Goal: Task Accomplishment & Management: Manage account settings

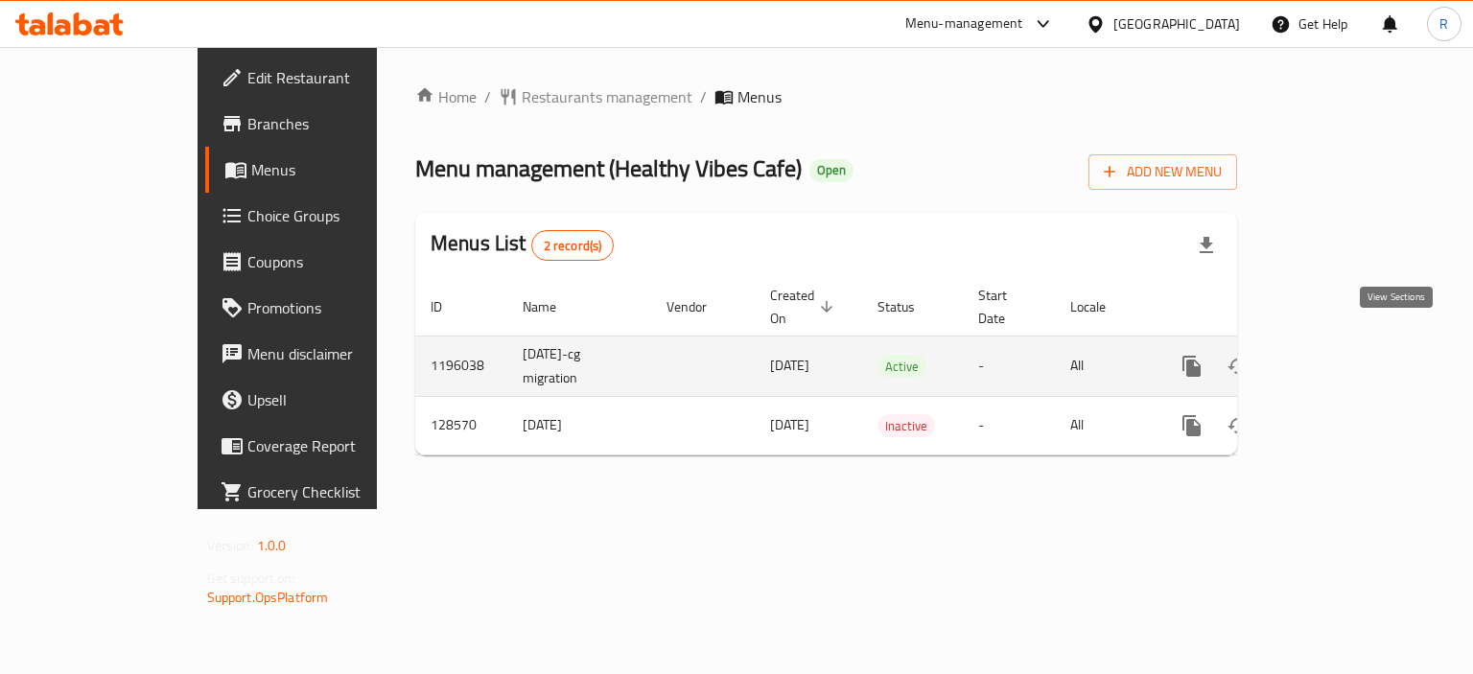
click at [1339, 358] on icon "enhanced table" at bounding box center [1330, 366] width 17 height 17
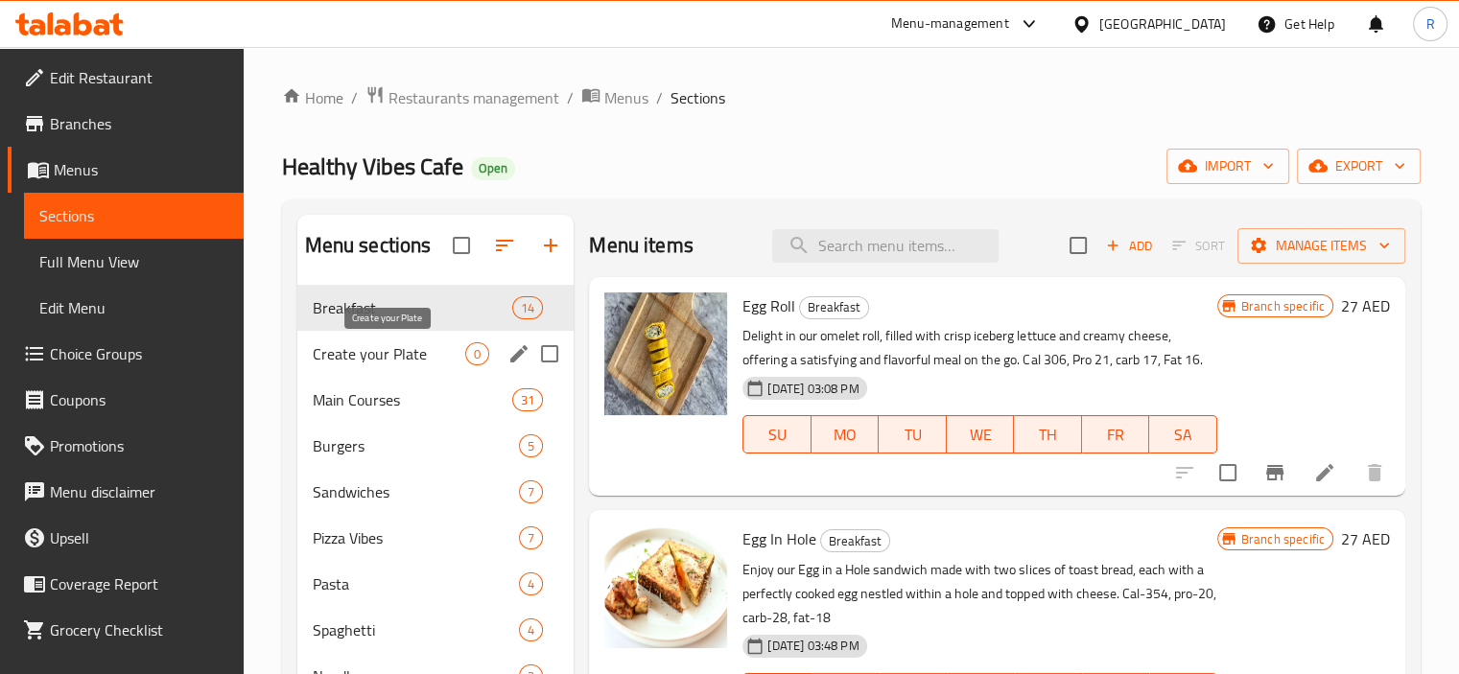
click at [408, 356] on span "Create your Plate" at bounding box center [389, 353] width 153 height 23
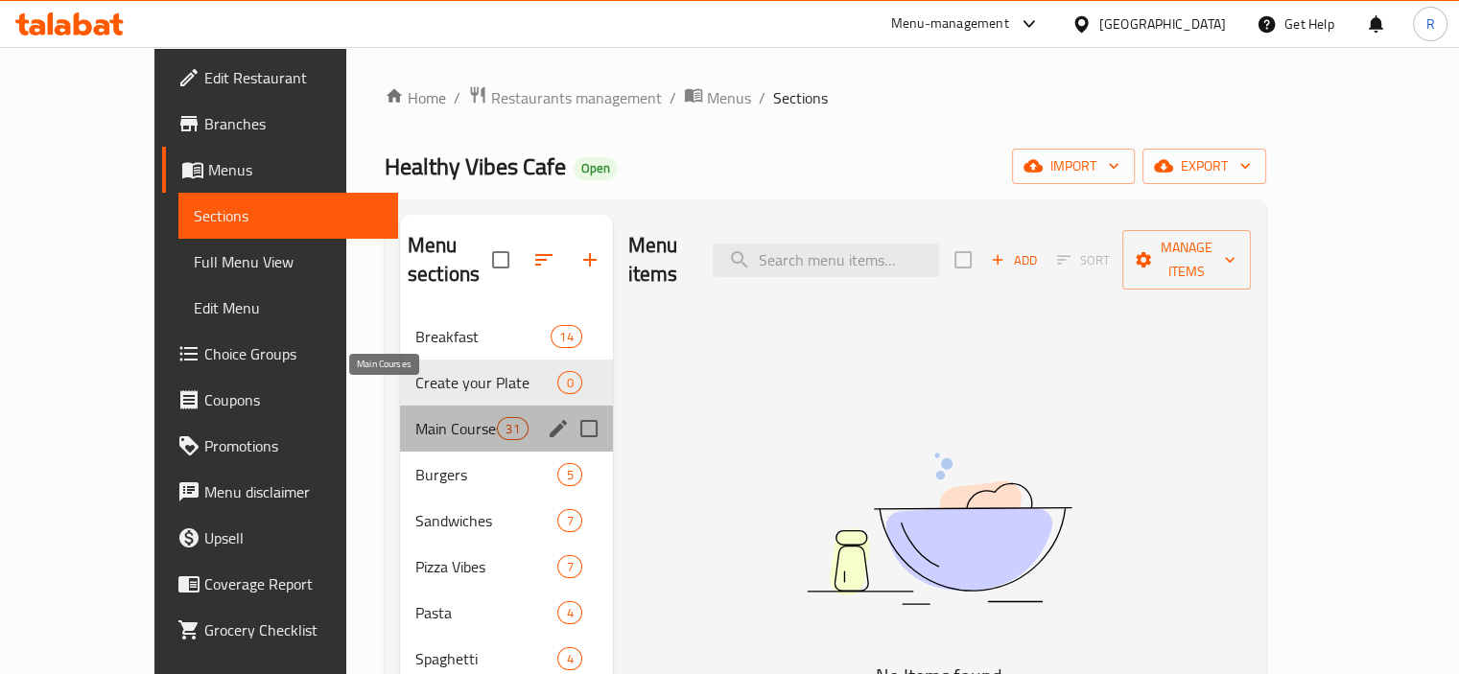
click at [415, 417] on span "Main Courses" at bounding box center [456, 428] width 82 height 23
click at [415, 463] on span "Burgers" at bounding box center [486, 474] width 143 height 23
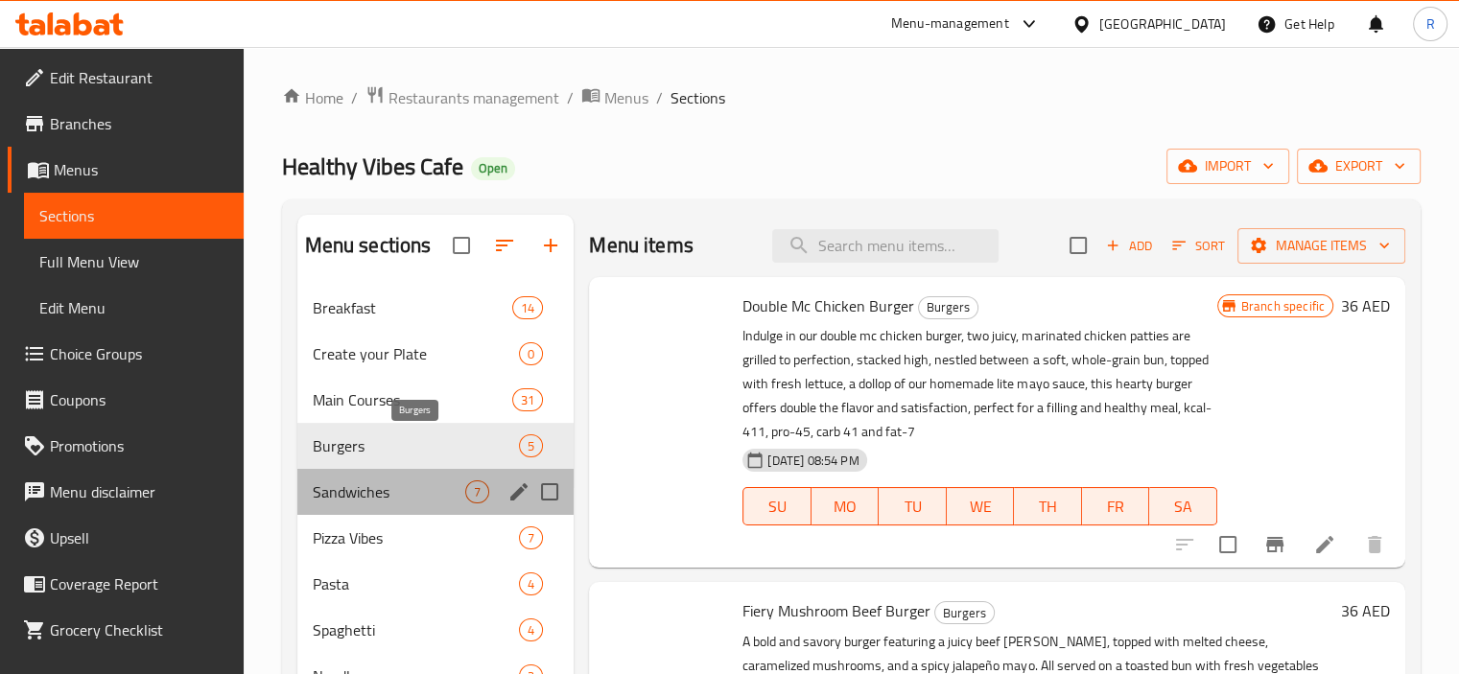
click at [359, 479] on div "Sandwiches 7" at bounding box center [435, 492] width 277 height 46
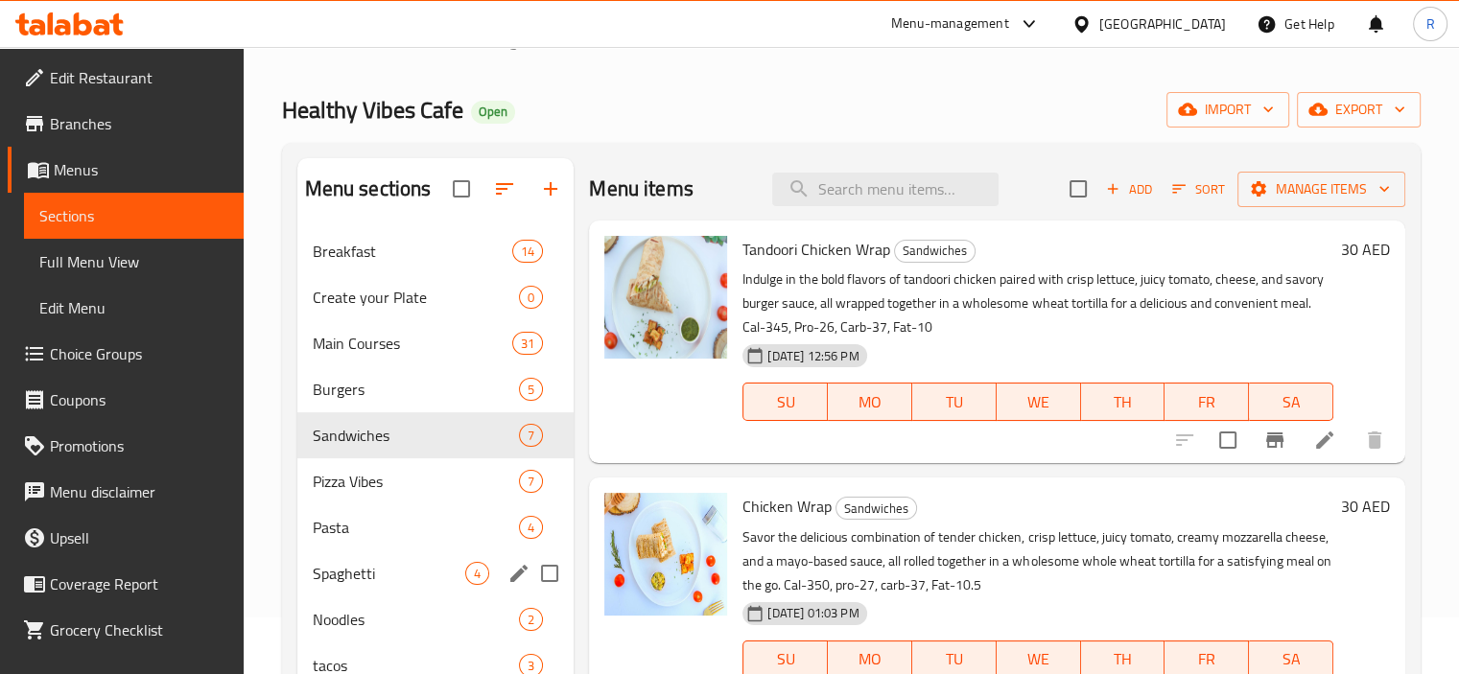
scroll to position [96, 0]
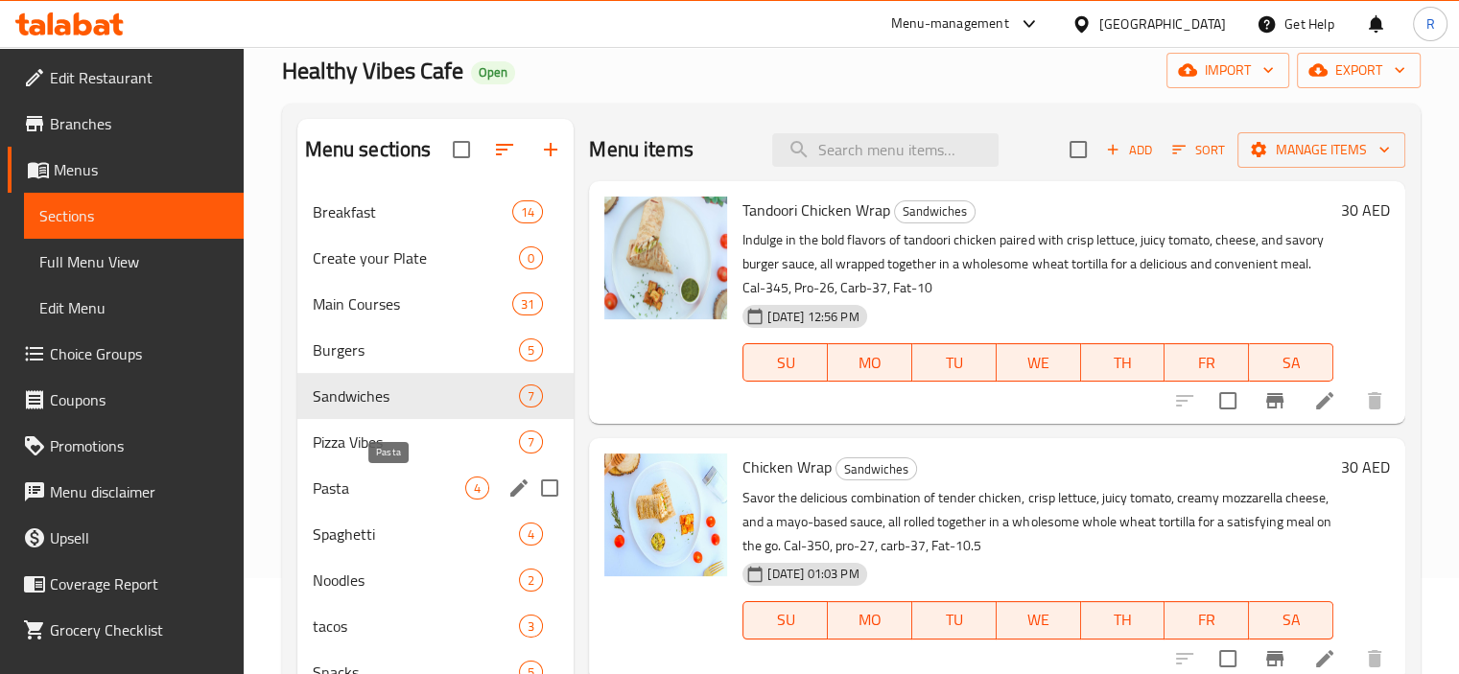
click at [342, 477] on span "Pasta" at bounding box center [389, 488] width 153 height 23
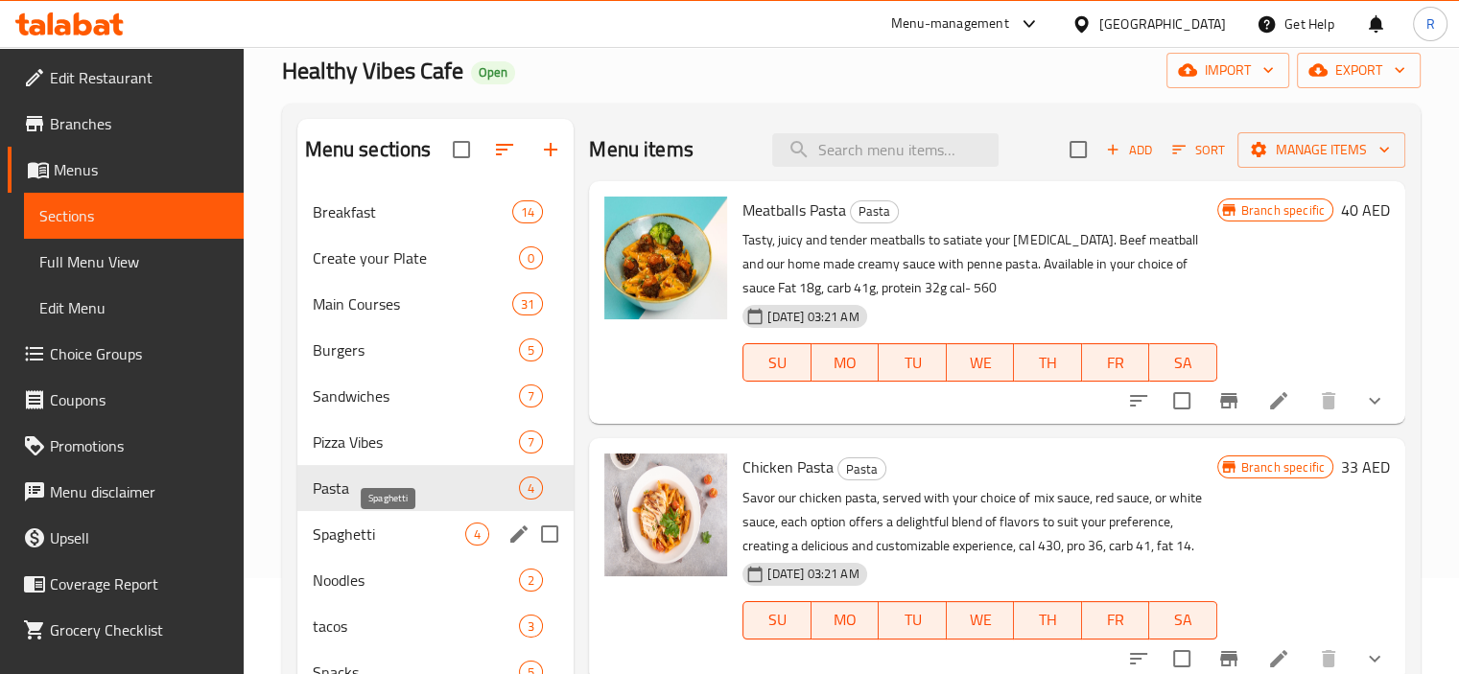
click at [344, 530] on span "Spaghetti" at bounding box center [389, 534] width 153 height 23
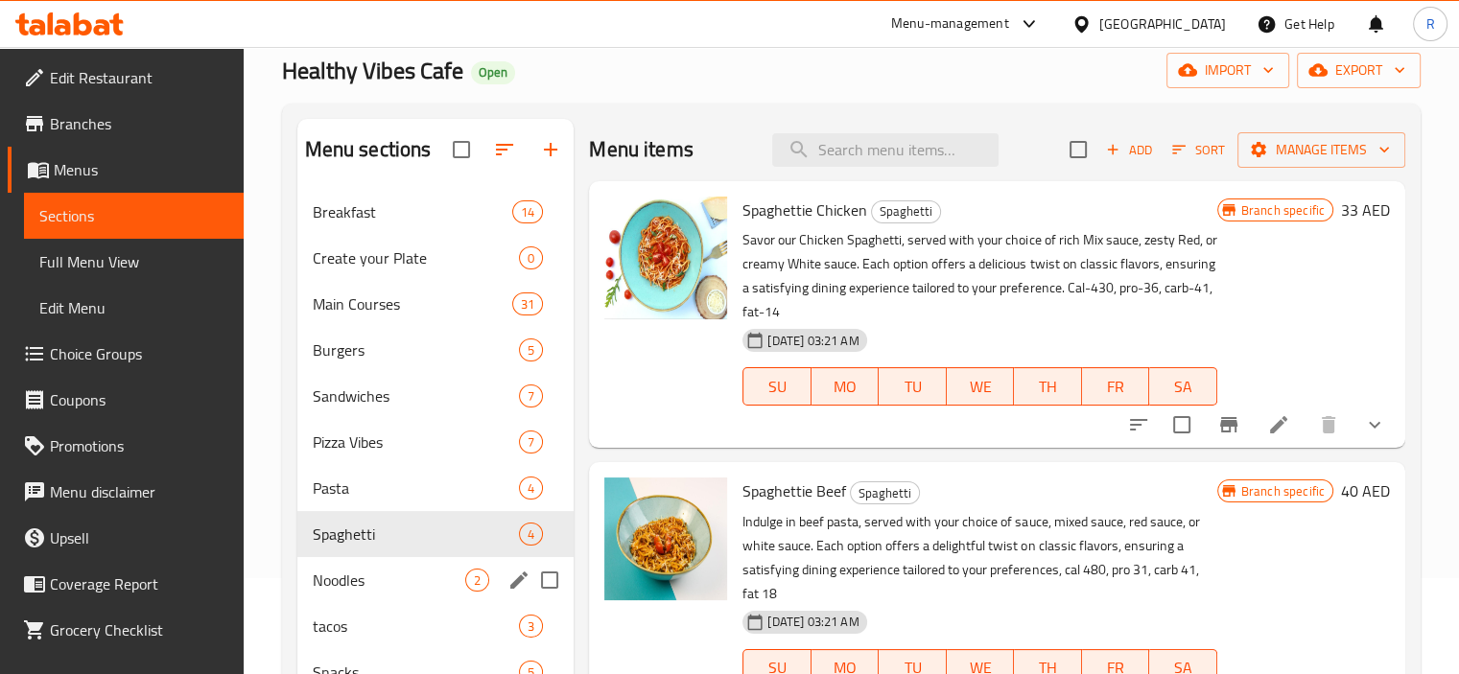
drag, startPoint x: 349, startPoint y: 571, endPoint x: 374, endPoint y: 589, distance: 30.9
click at [349, 572] on span "Noodles" at bounding box center [389, 580] width 153 height 23
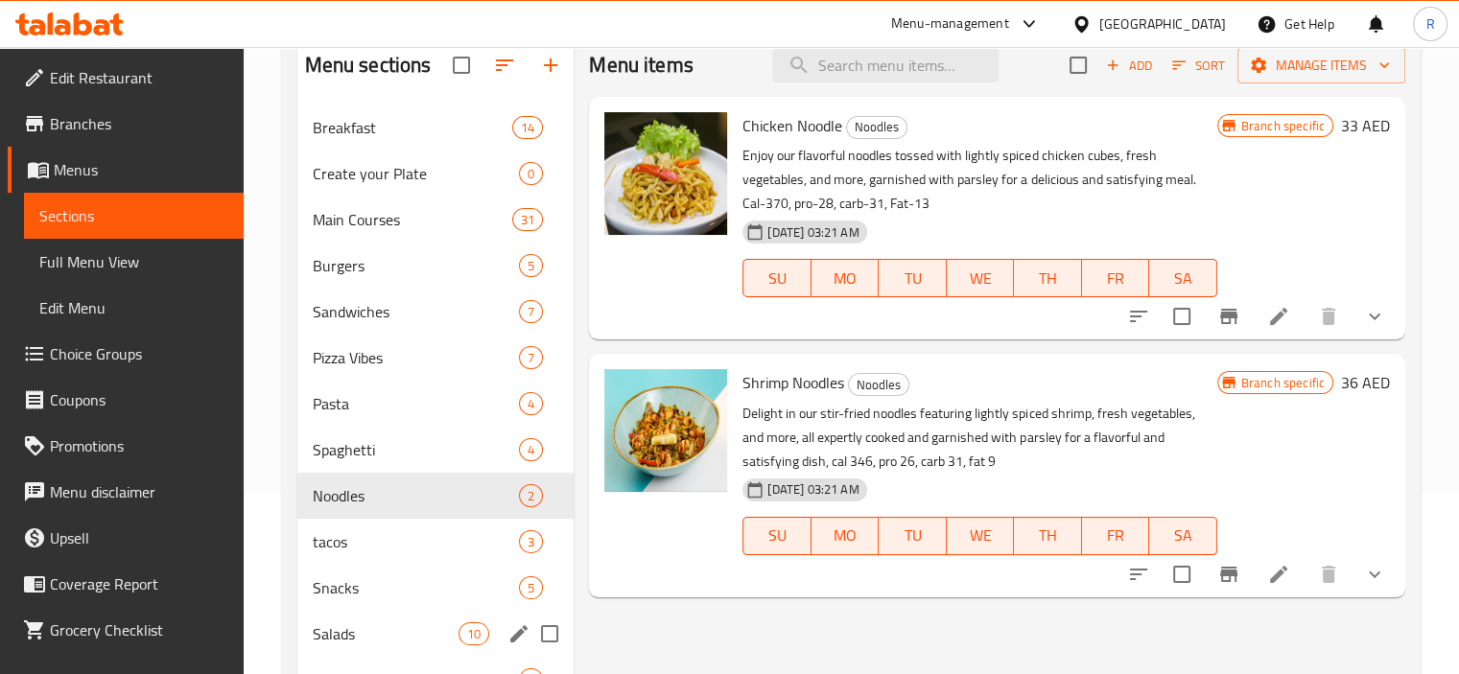
scroll to position [288, 0]
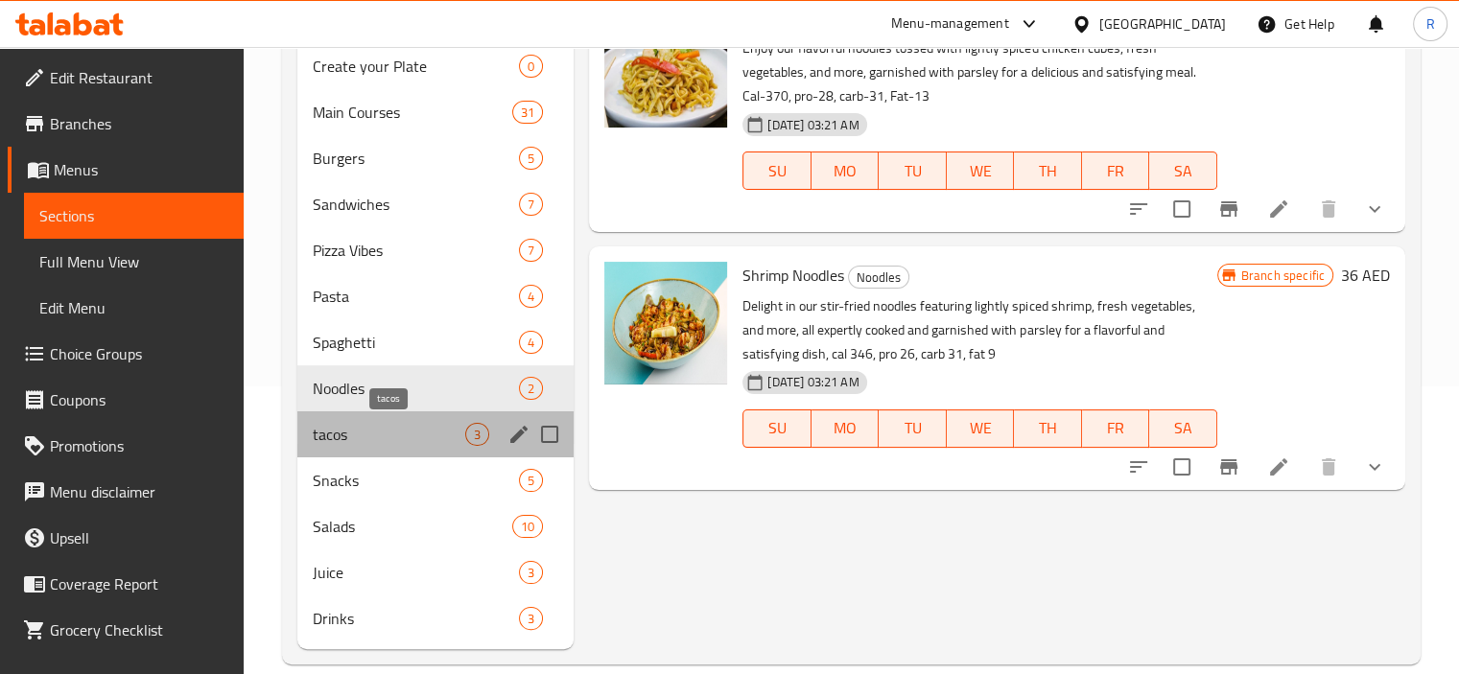
click at [337, 433] on span "tacos" at bounding box center [389, 434] width 153 height 23
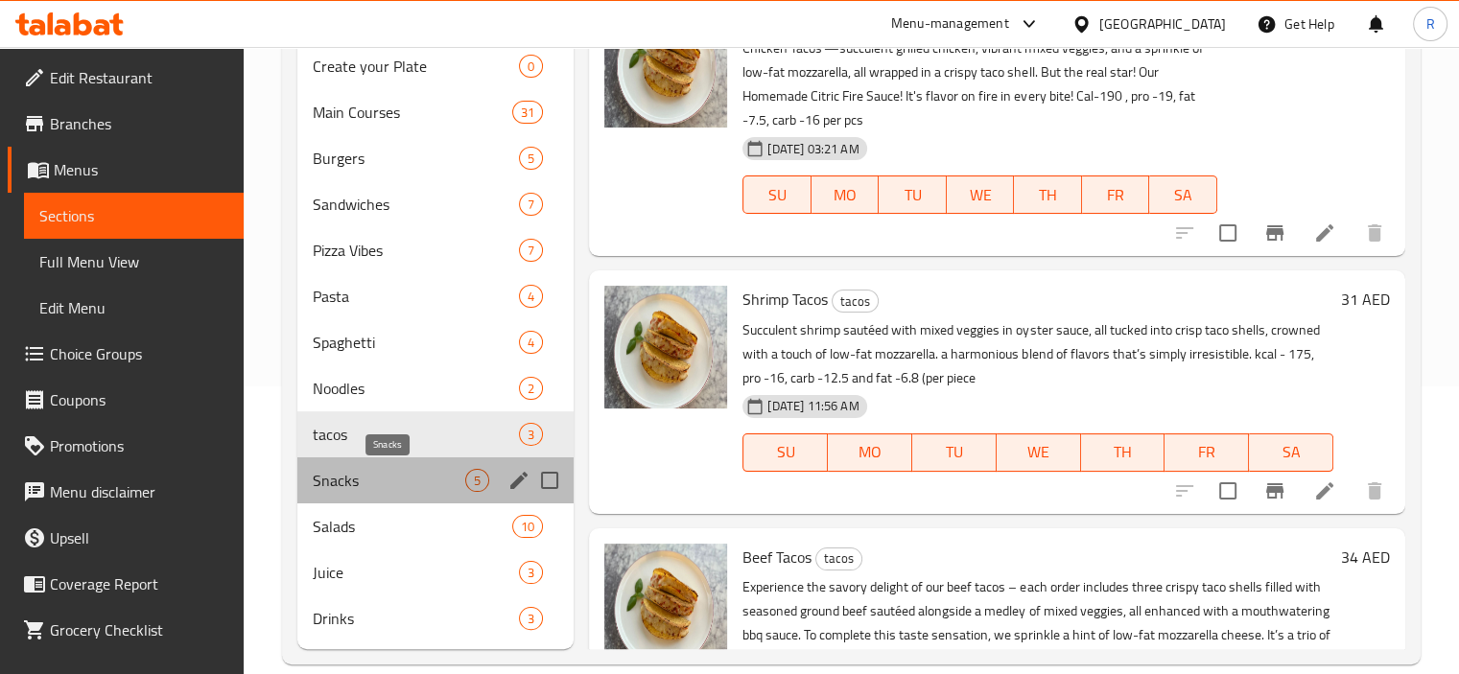
click at [343, 474] on span "Snacks" at bounding box center [389, 480] width 153 height 23
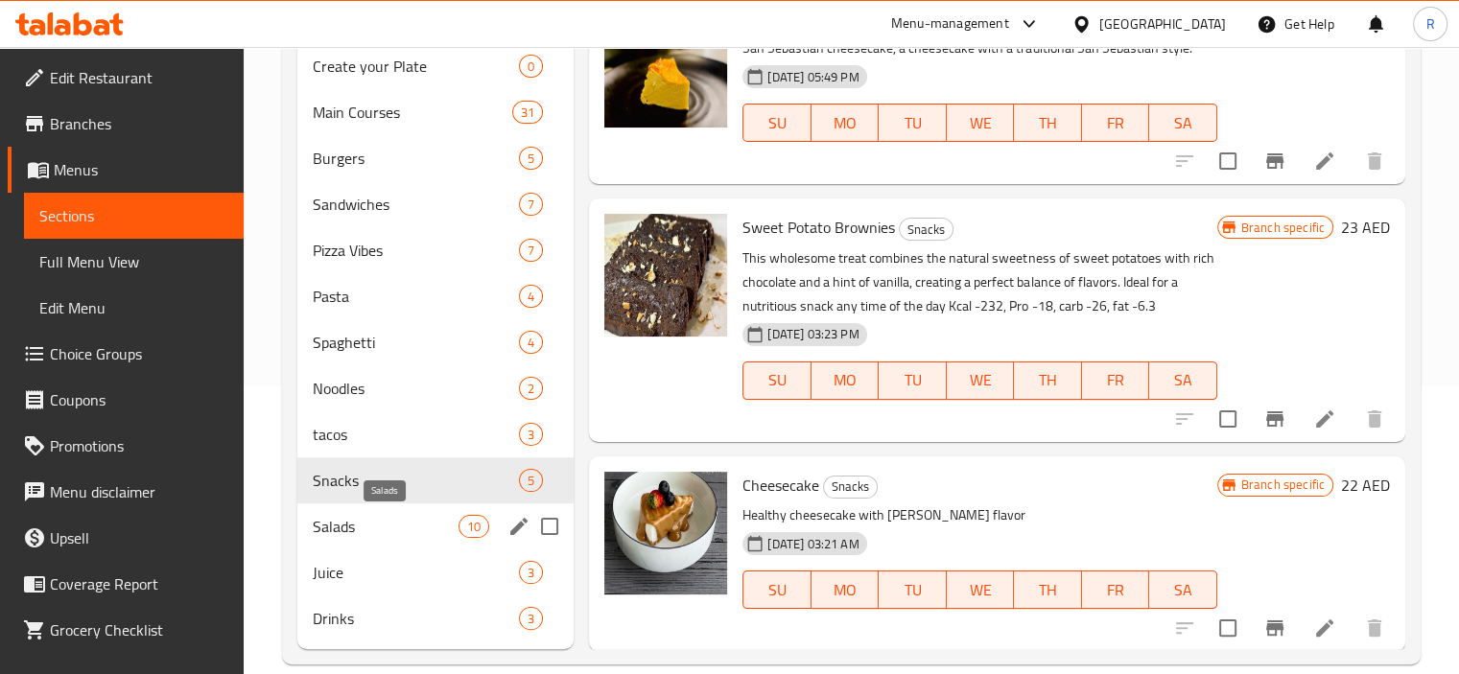
click at [346, 525] on span "Salads" at bounding box center [386, 526] width 147 height 23
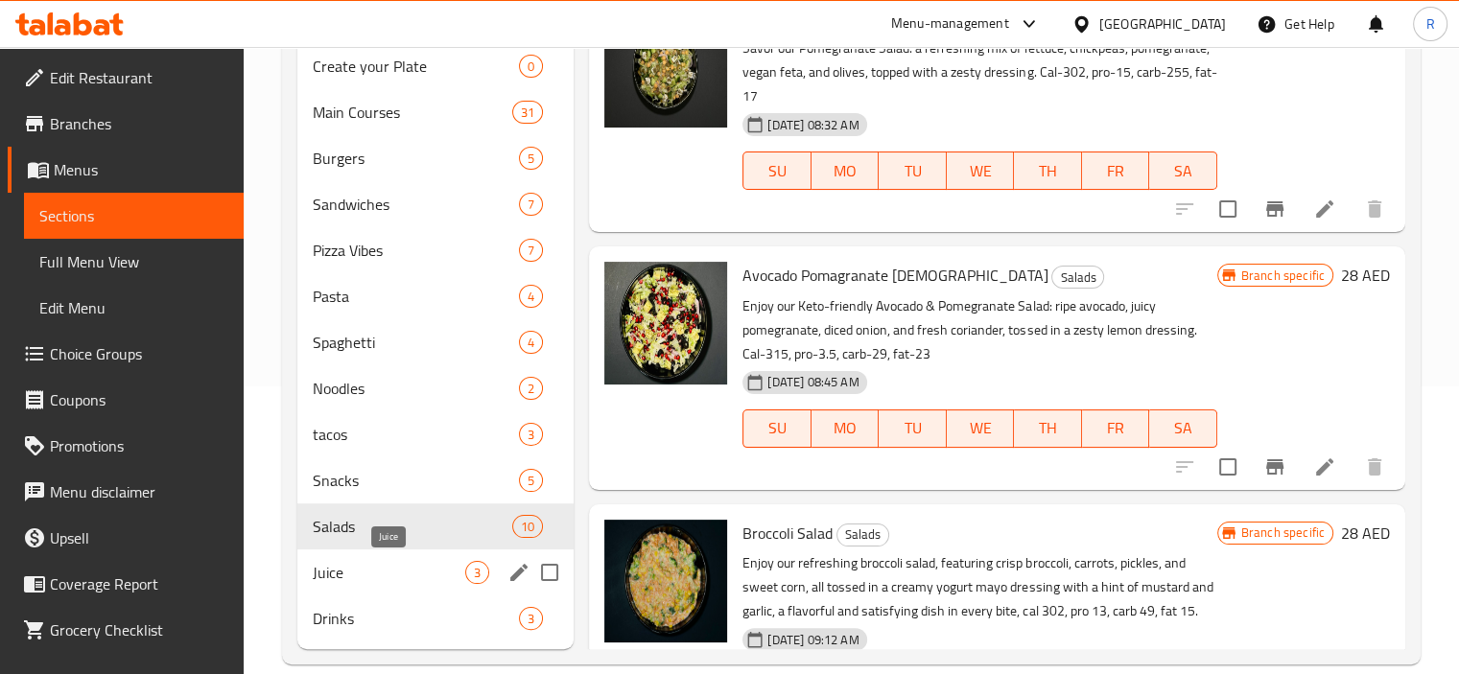
click at [338, 561] on span "Juice" at bounding box center [389, 572] width 153 height 23
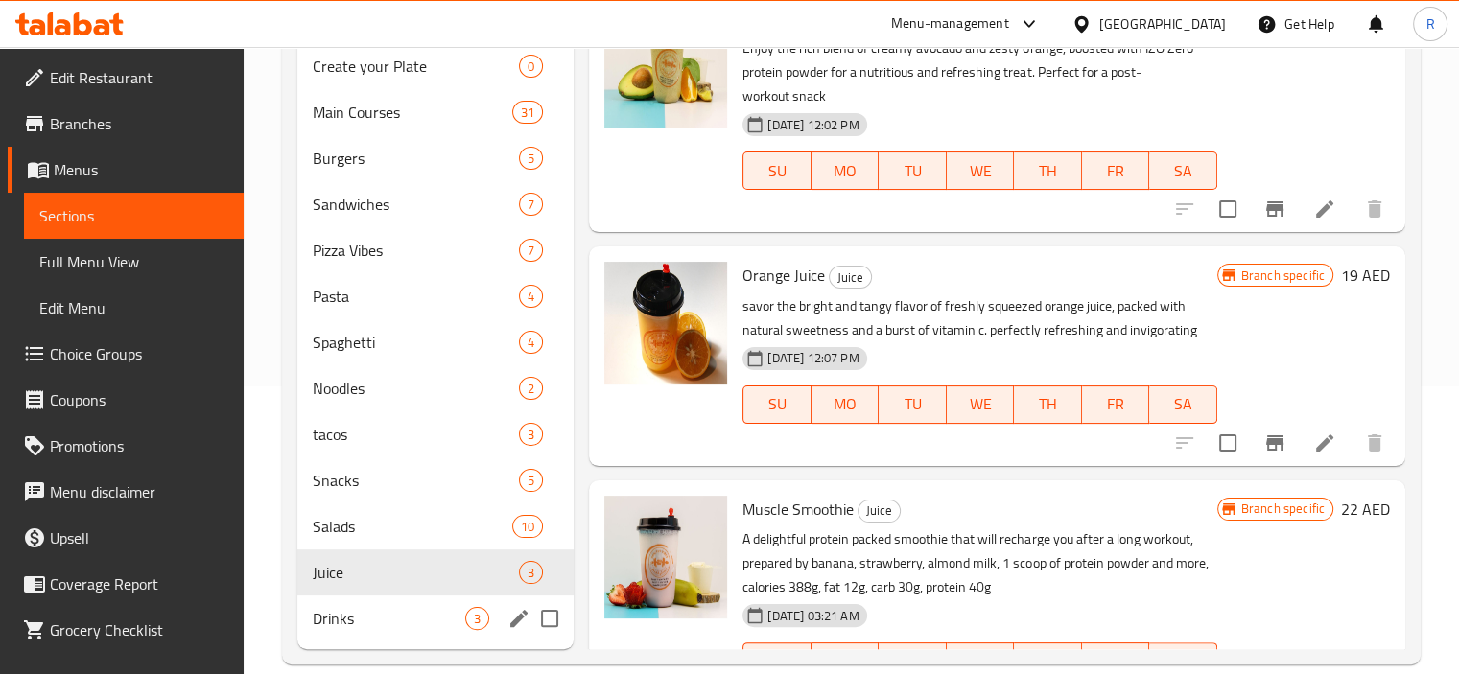
click at [338, 607] on span "Drinks" at bounding box center [389, 618] width 153 height 23
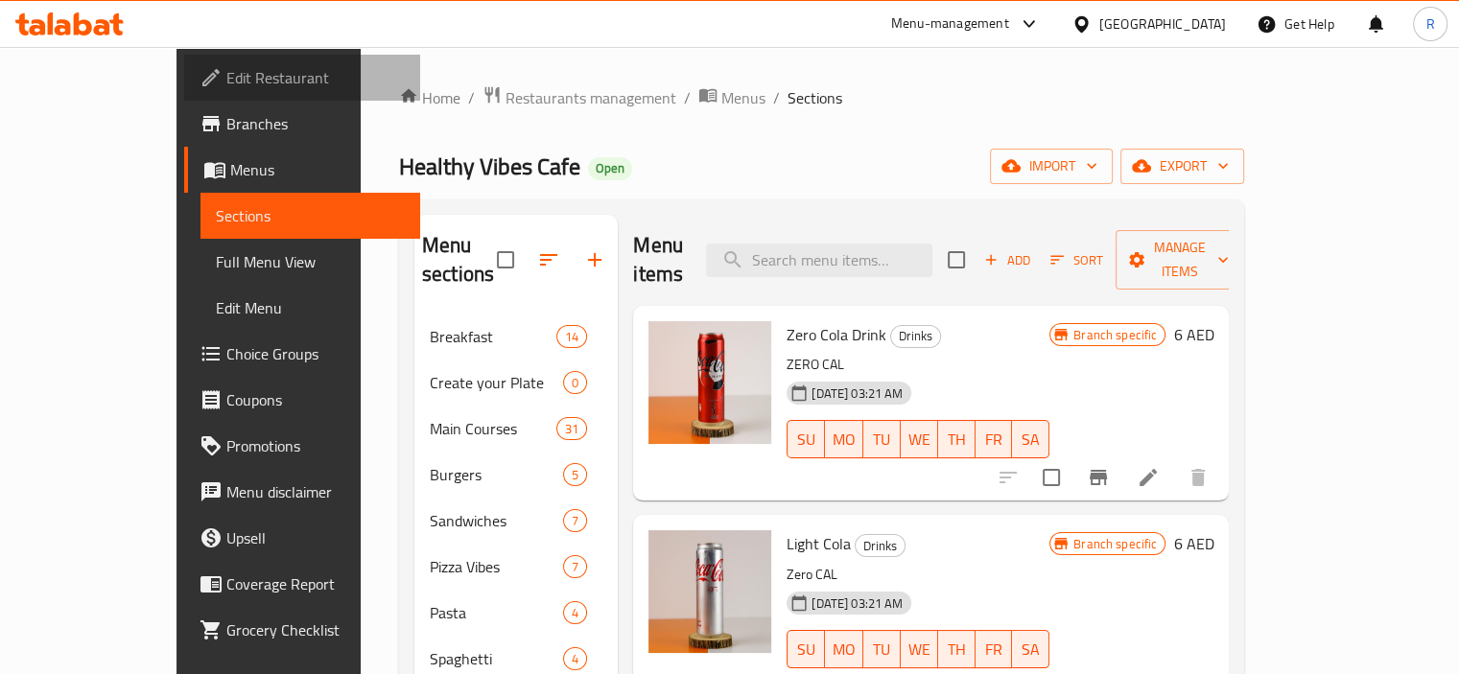
click at [226, 73] on span "Edit Restaurant" at bounding box center [315, 77] width 178 height 23
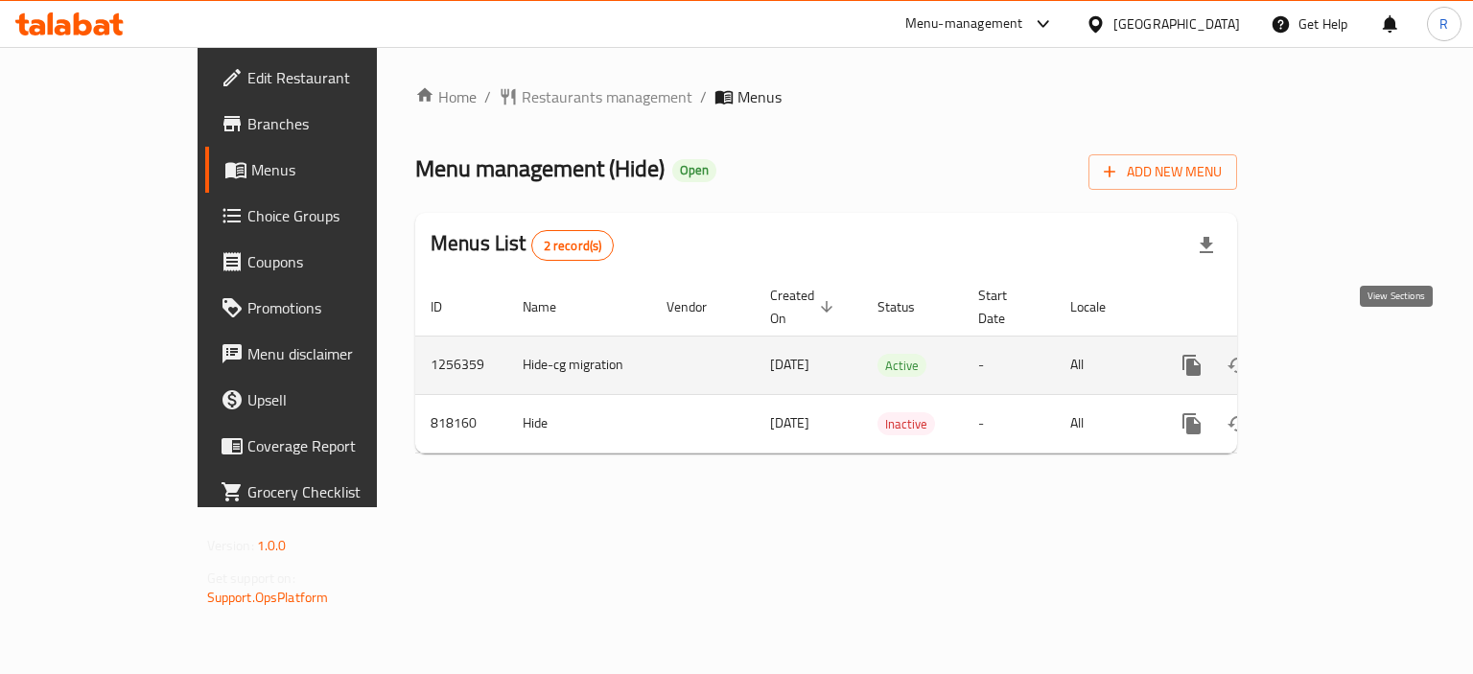
click at [1342, 354] on icon "enhanced table" at bounding box center [1330, 365] width 23 height 23
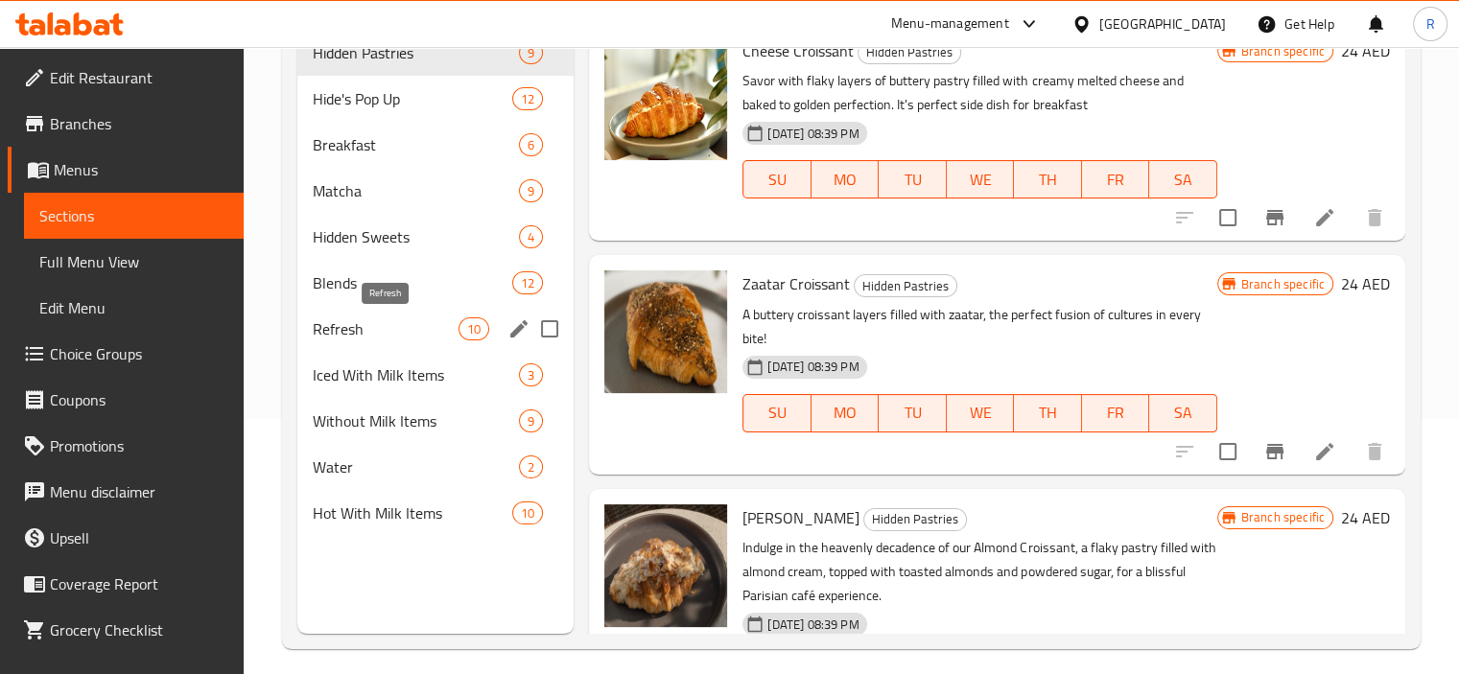
scroll to position [269, 0]
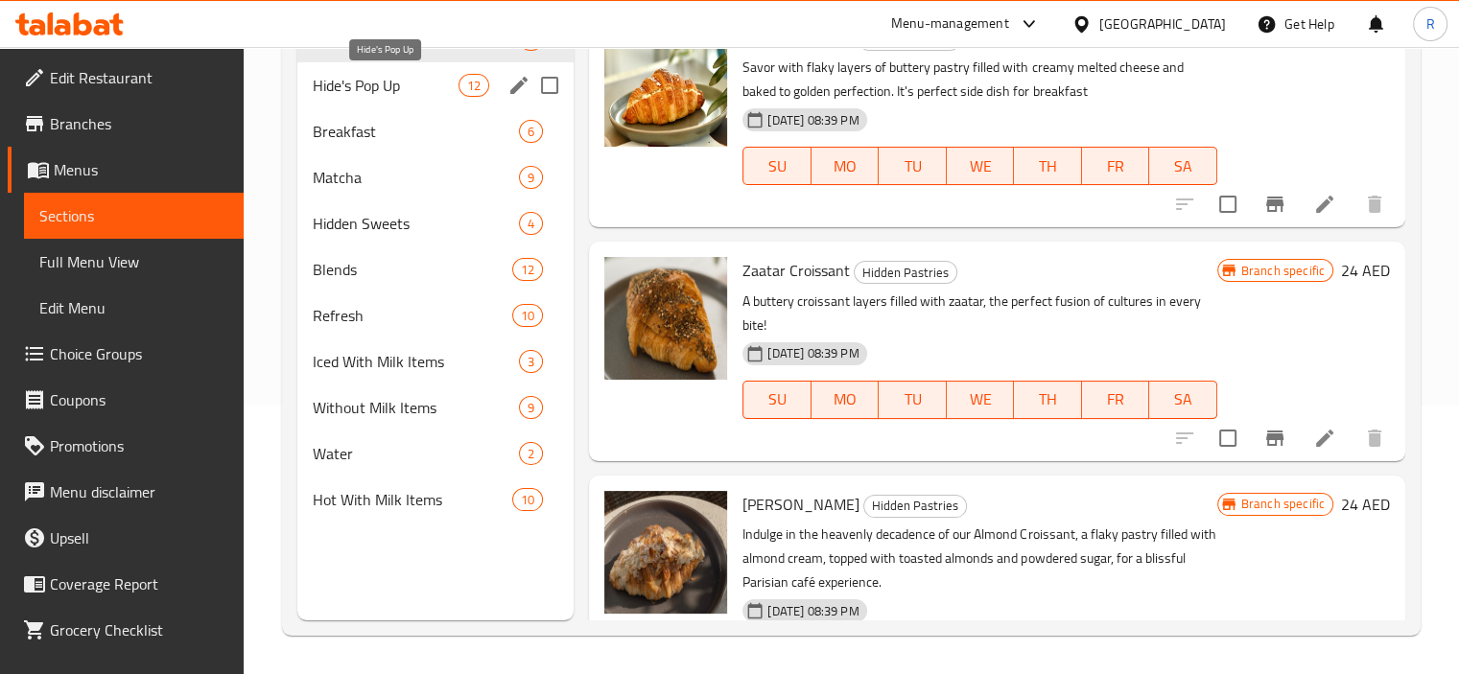
click at [380, 88] on span "Hide's Pop Up" at bounding box center [386, 85] width 147 height 23
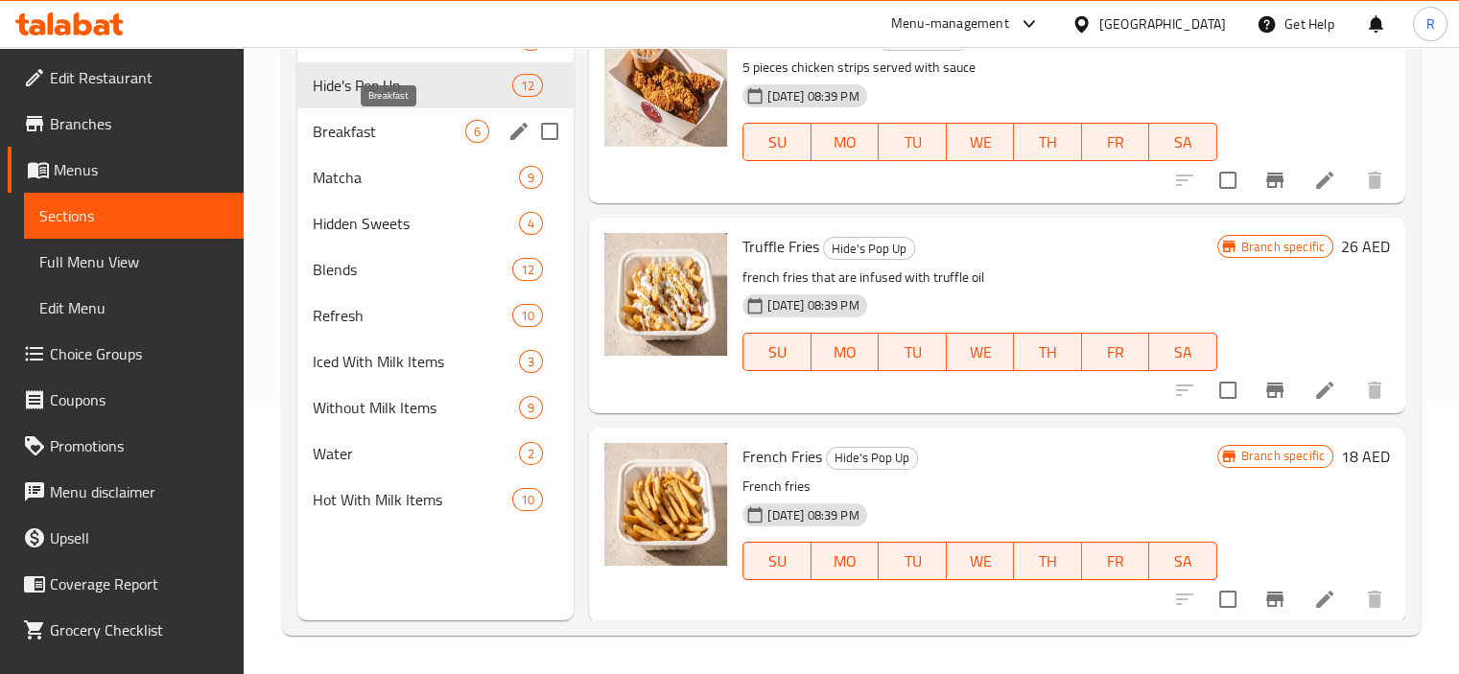
click at [361, 133] on span "Breakfast" at bounding box center [389, 131] width 153 height 23
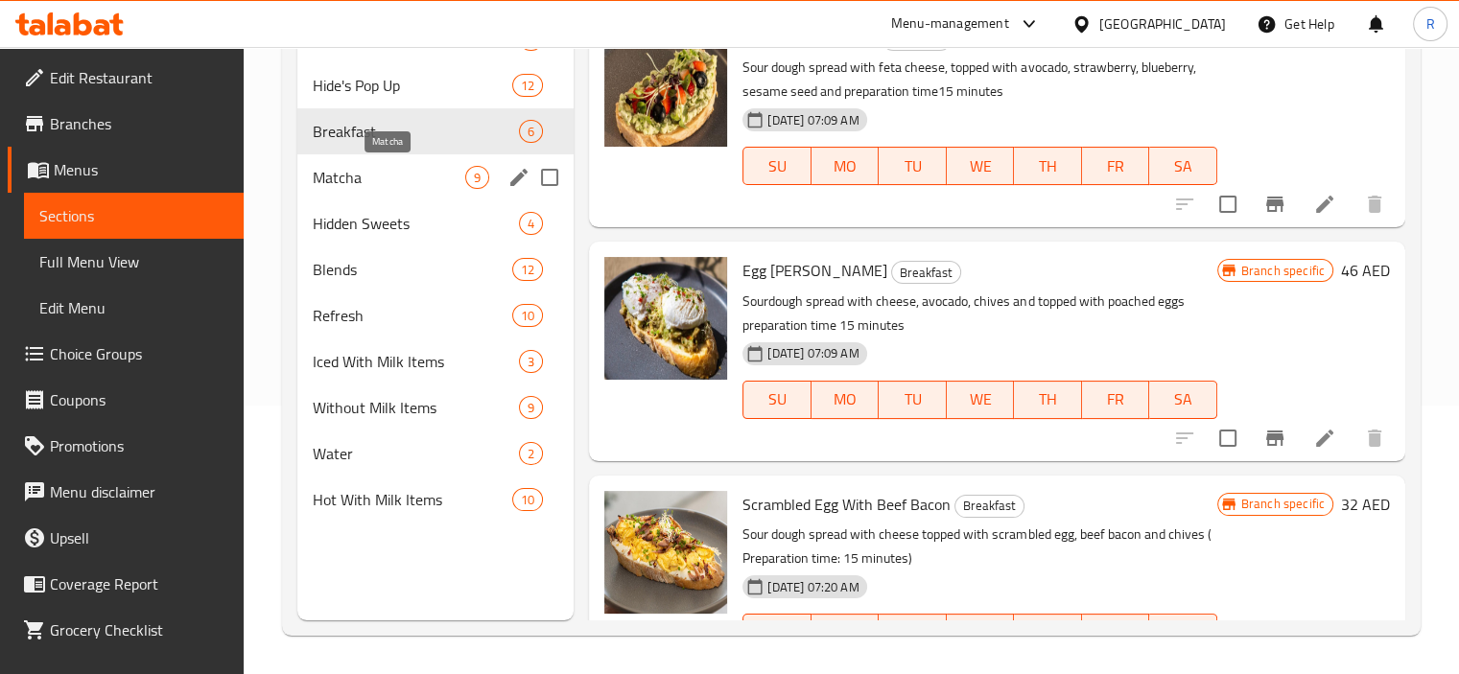
click at [349, 180] on span "Matcha" at bounding box center [389, 177] width 153 height 23
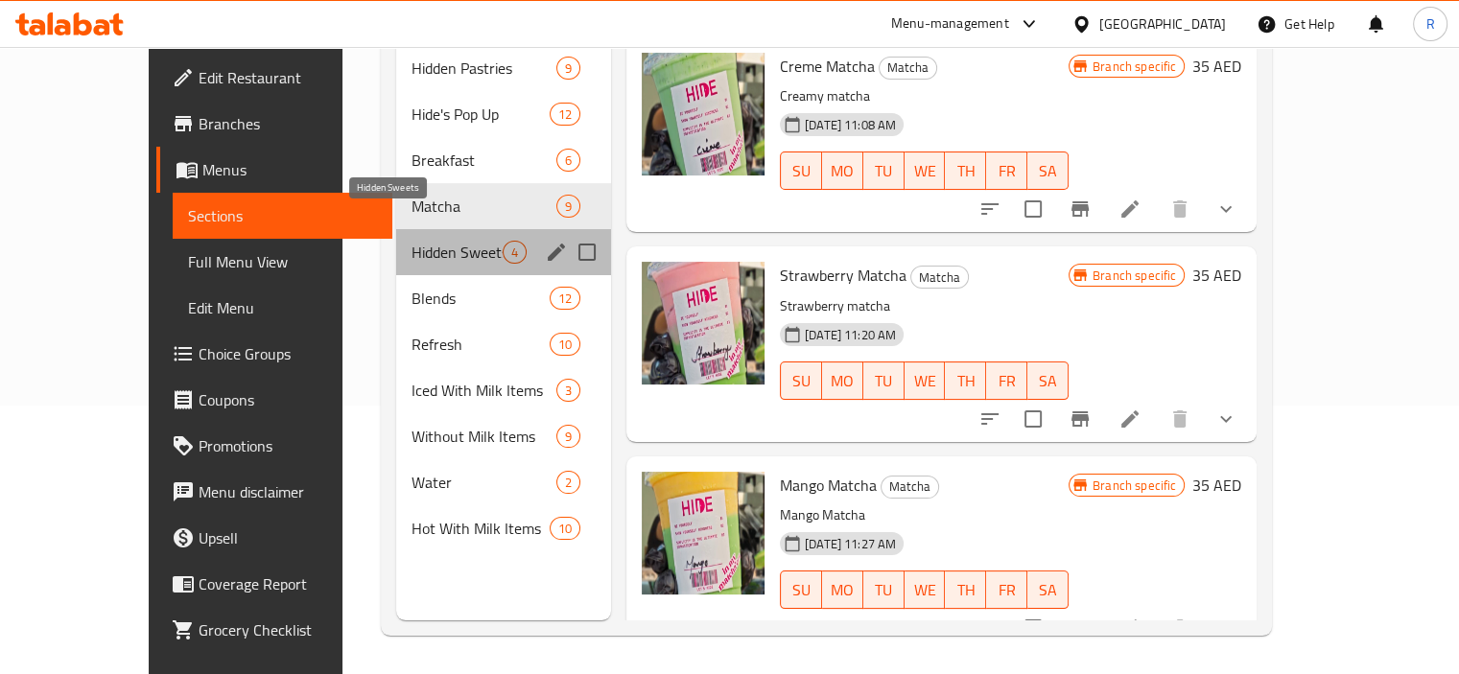
click at [411, 241] on span "Hidden Sweets" at bounding box center [456, 252] width 91 height 23
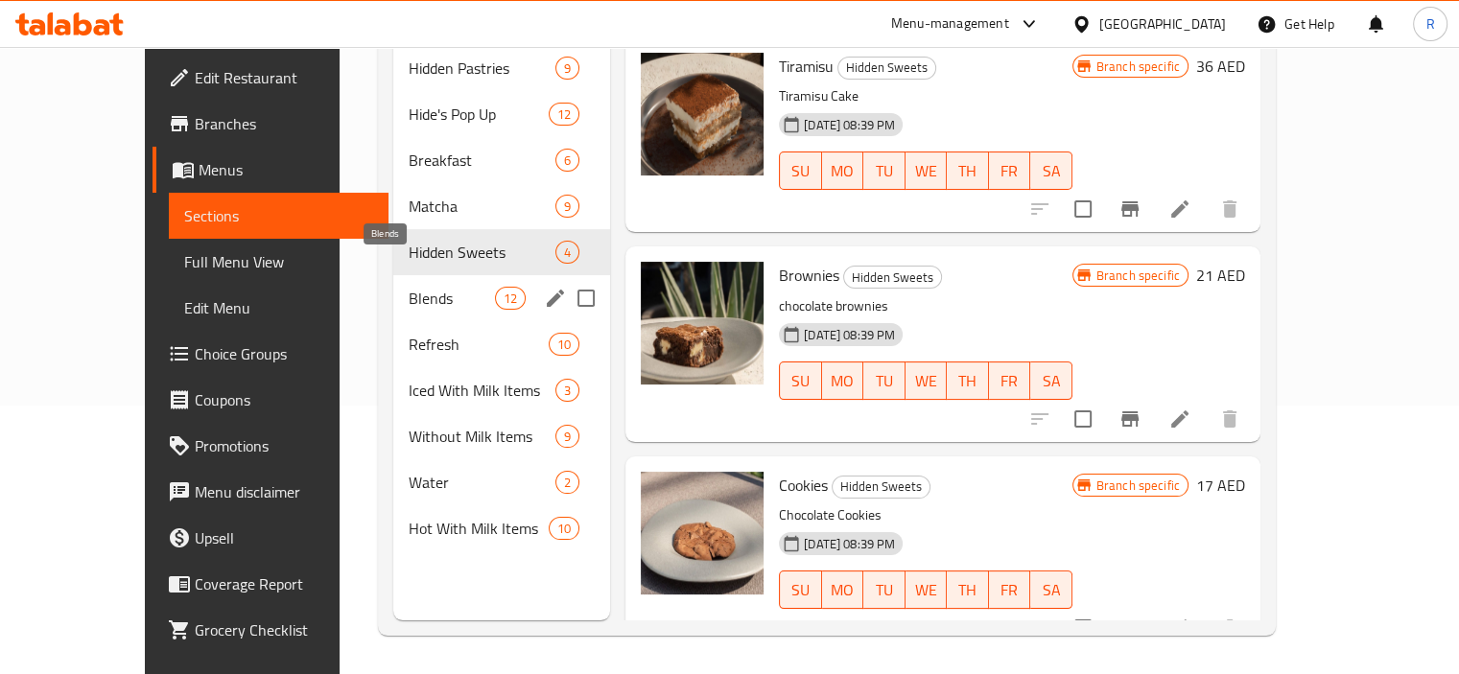
click at [409, 287] on span "Blends" at bounding box center [452, 298] width 86 height 23
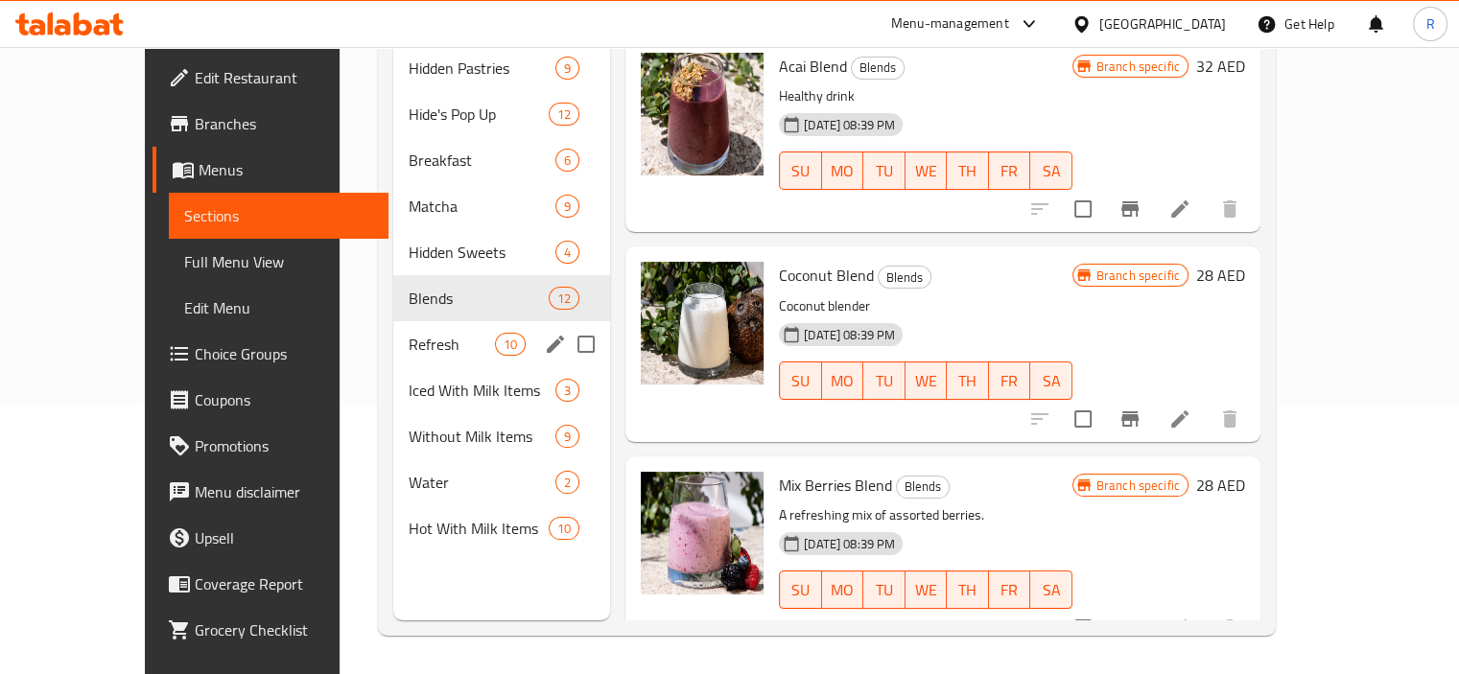
click at [393, 333] on div "Refresh 10" at bounding box center [501, 344] width 217 height 46
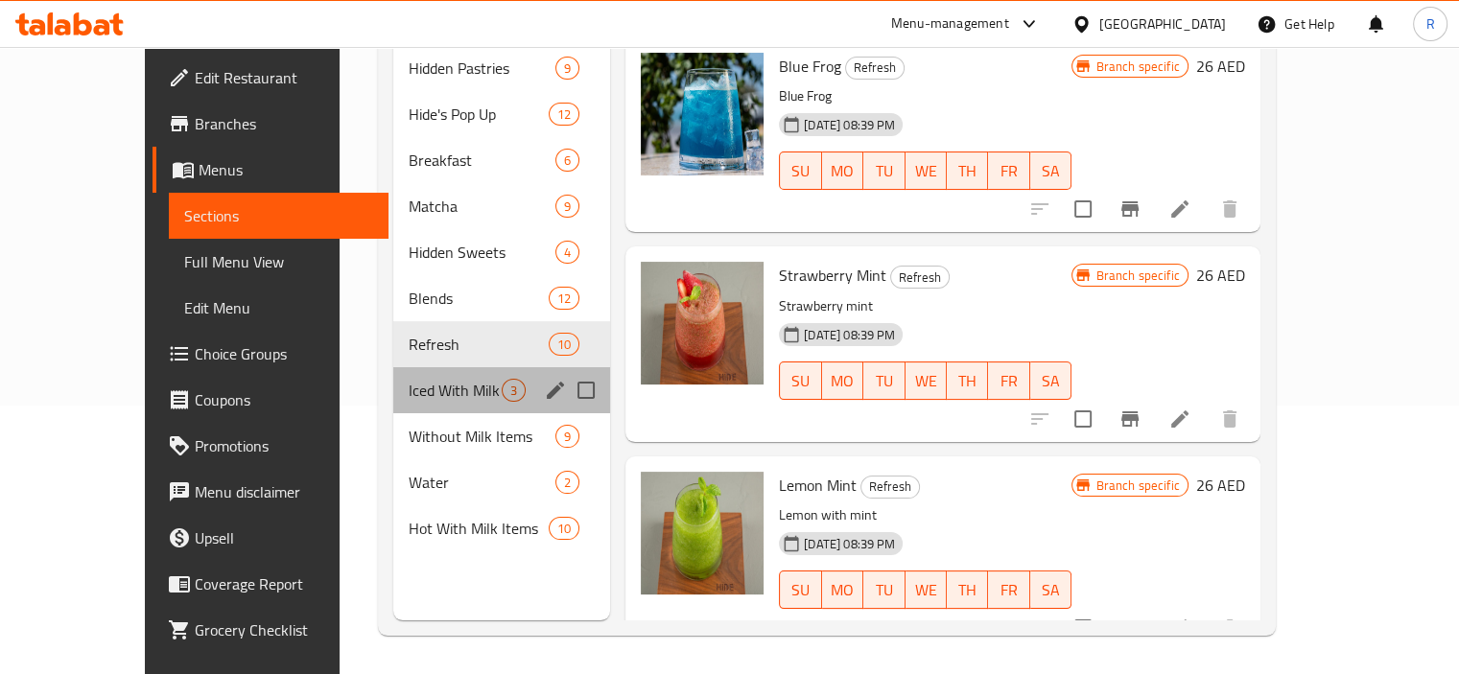
click at [413, 367] on div "Iced With Milk Items 3" at bounding box center [501, 390] width 217 height 46
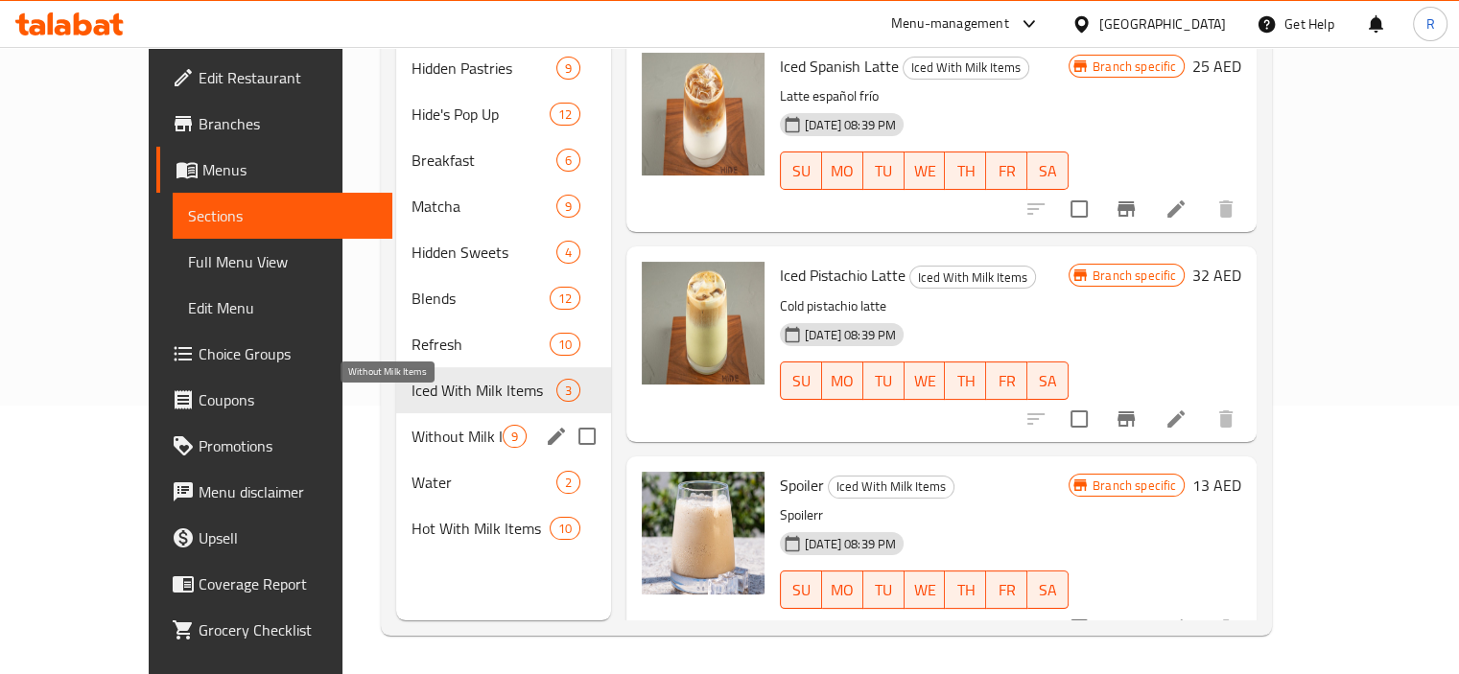
click at [396, 413] on div "Without Milk Items 9" at bounding box center [503, 436] width 215 height 46
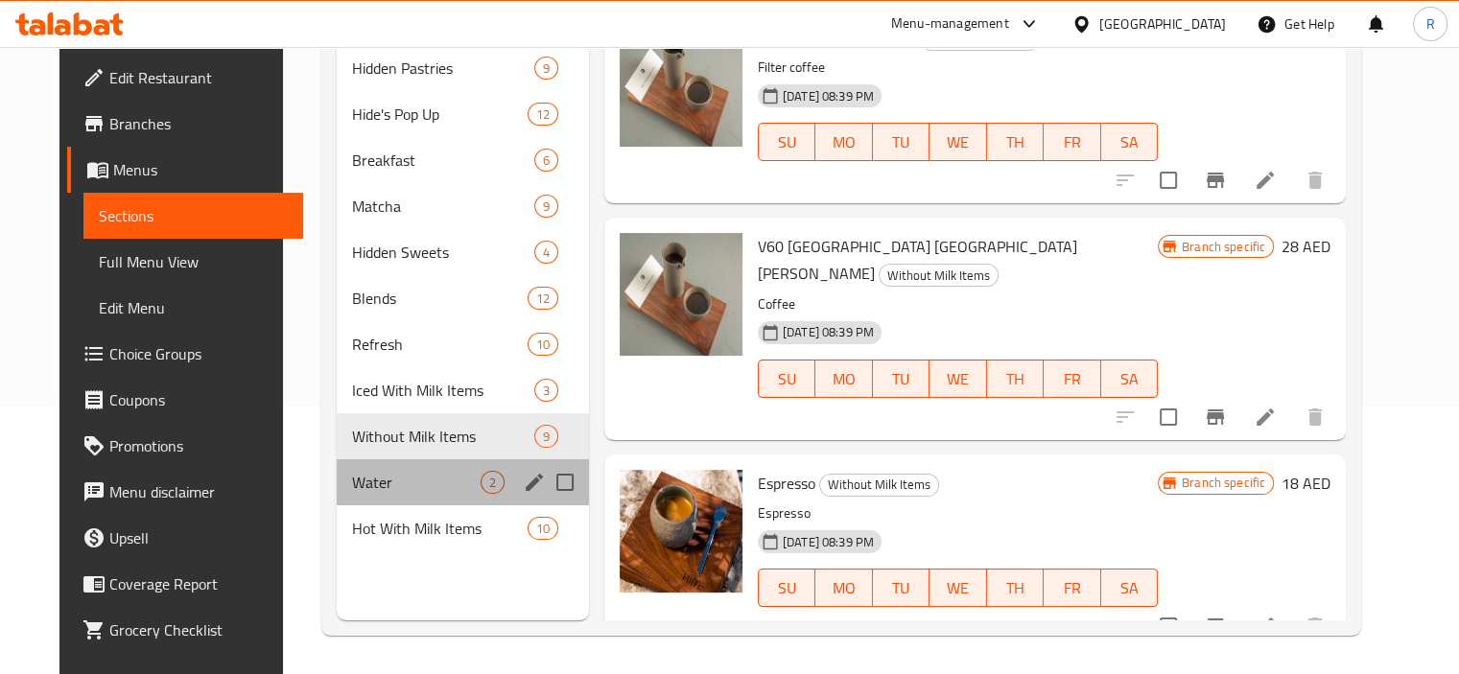
click at [344, 459] on div "Water 2" at bounding box center [463, 482] width 252 height 46
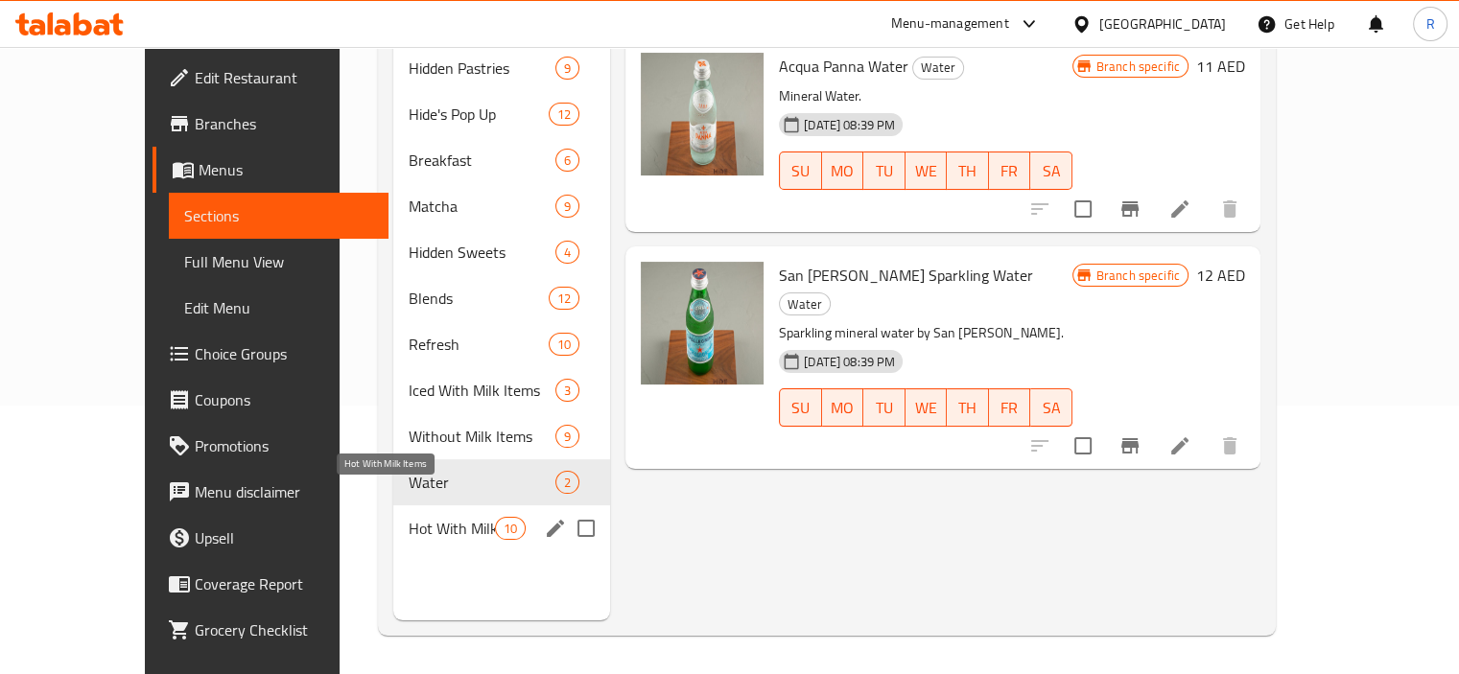
click at [409, 517] on span "Hot With Milk Items" at bounding box center [452, 528] width 86 height 23
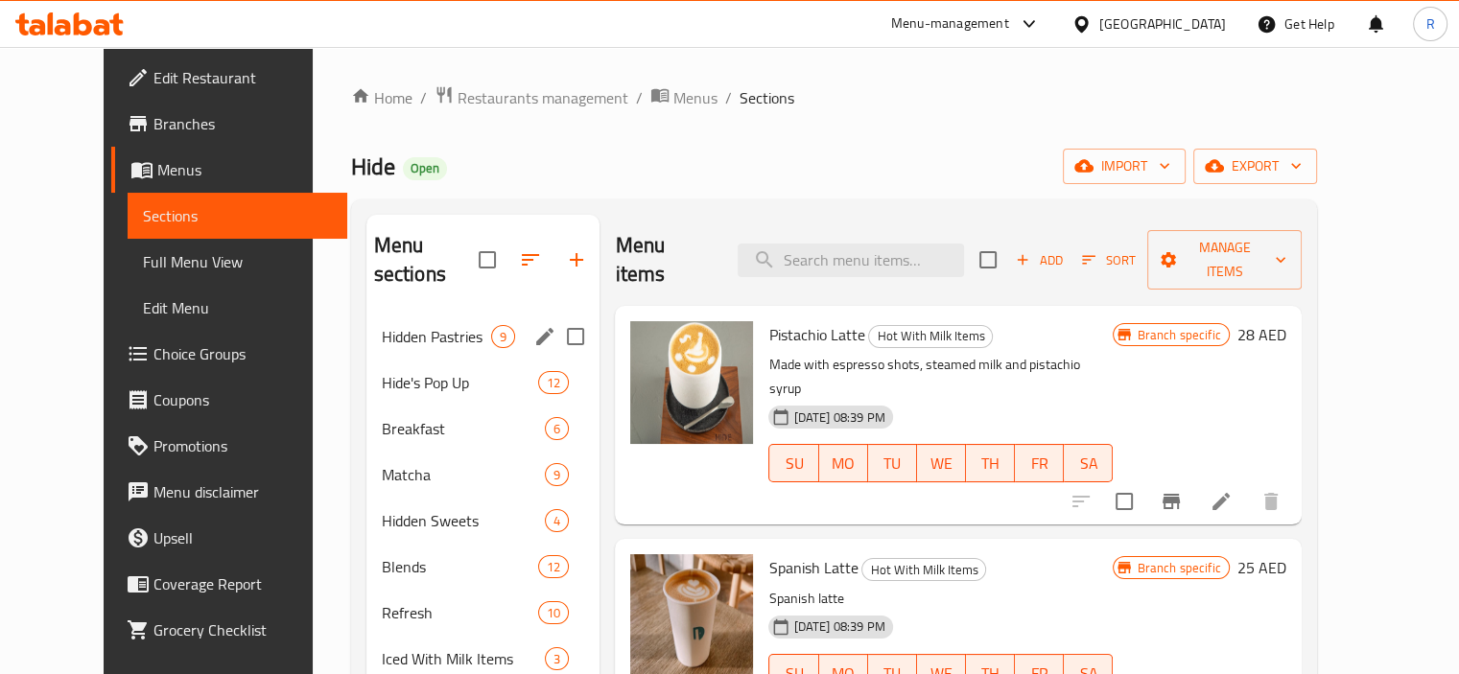
click at [384, 325] on span "Hidden Pastries" at bounding box center [437, 336] width 110 height 23
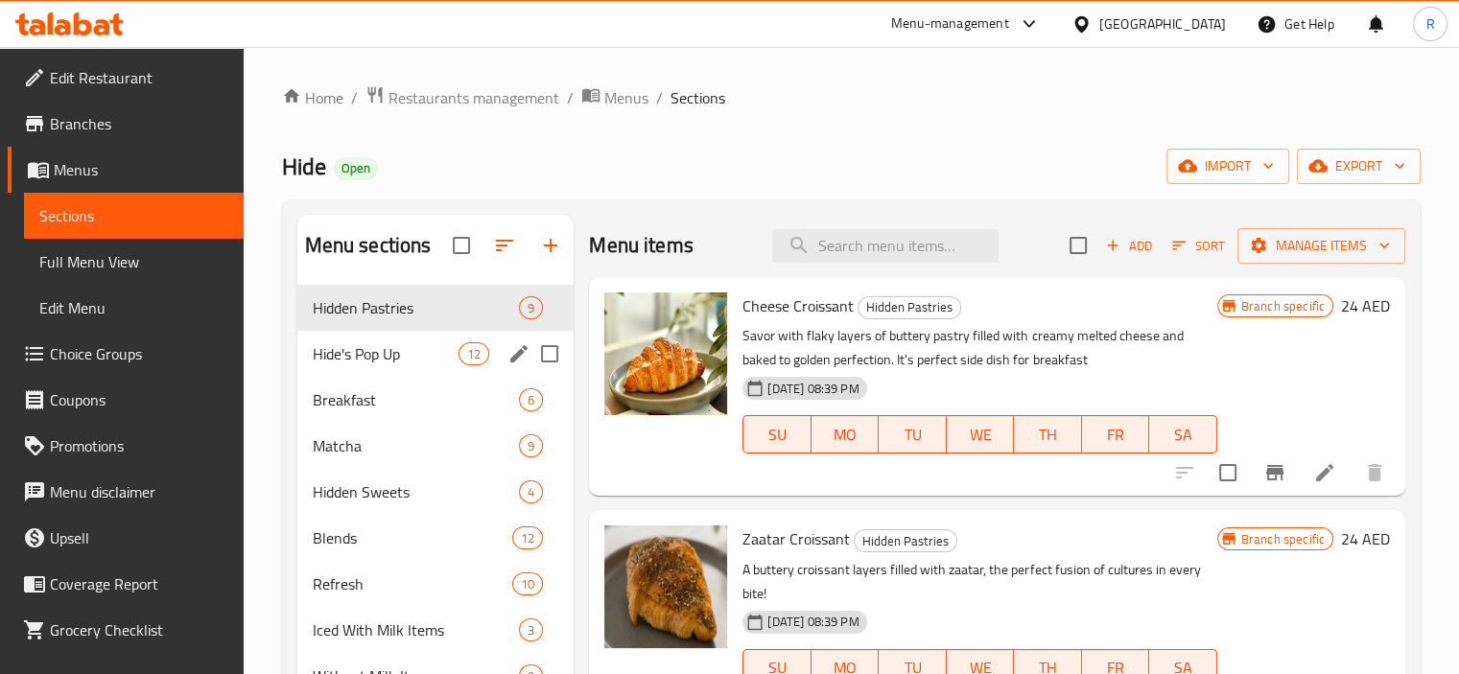
click at [364, 371] on div "Hide's Pop Up 12" at bounding box center [435, 354] width 277 height 46
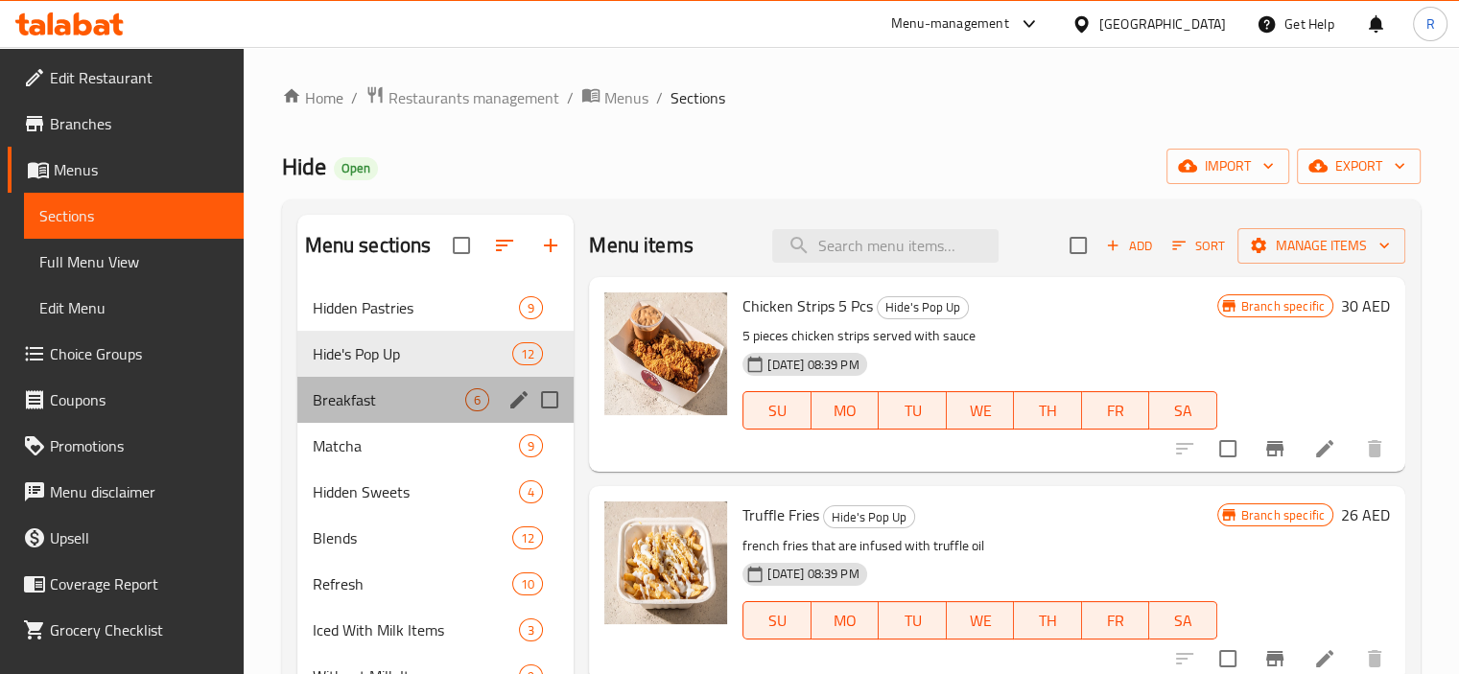
click at [362, 418] on div "Breakfast 6" at bounding box center [435, 400] width 277 height 46
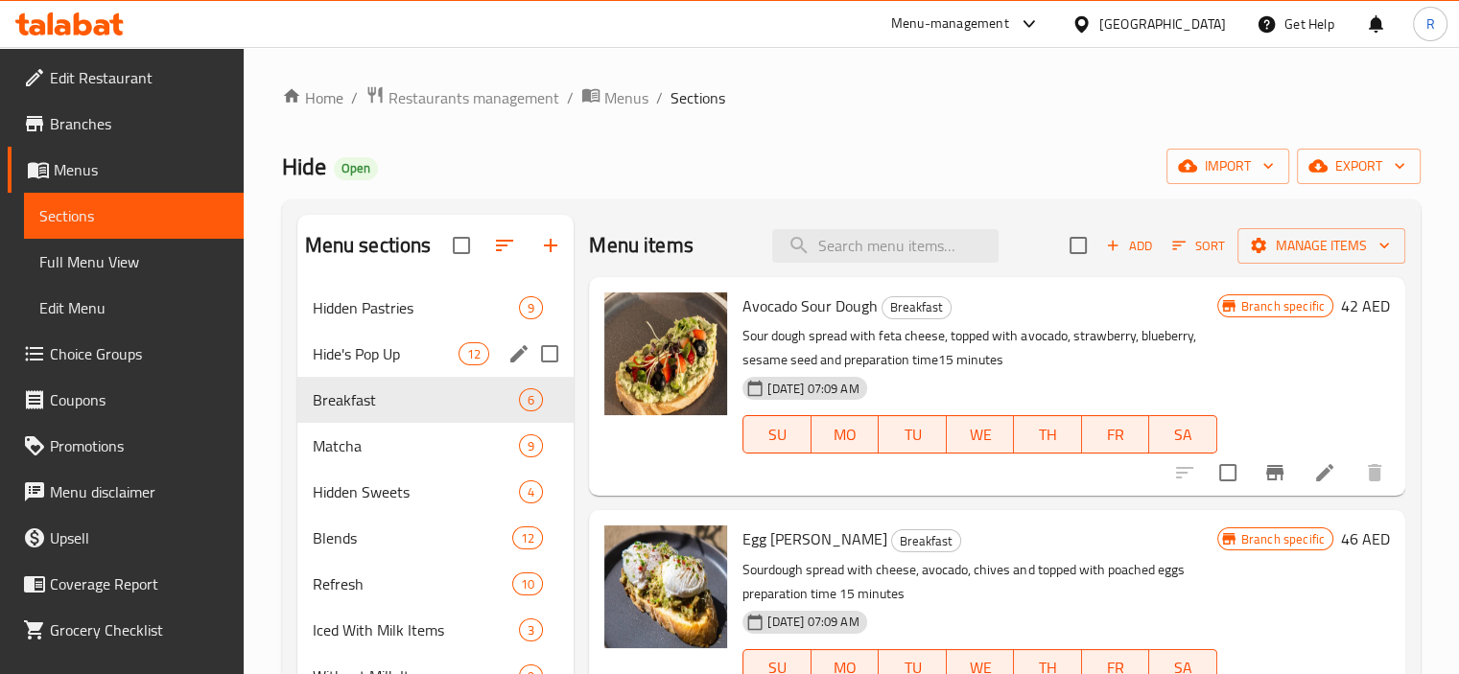
click at [384, 367] on div "Hide's Pop Up 12" at bounding box center [435, 354] width 277 height 46
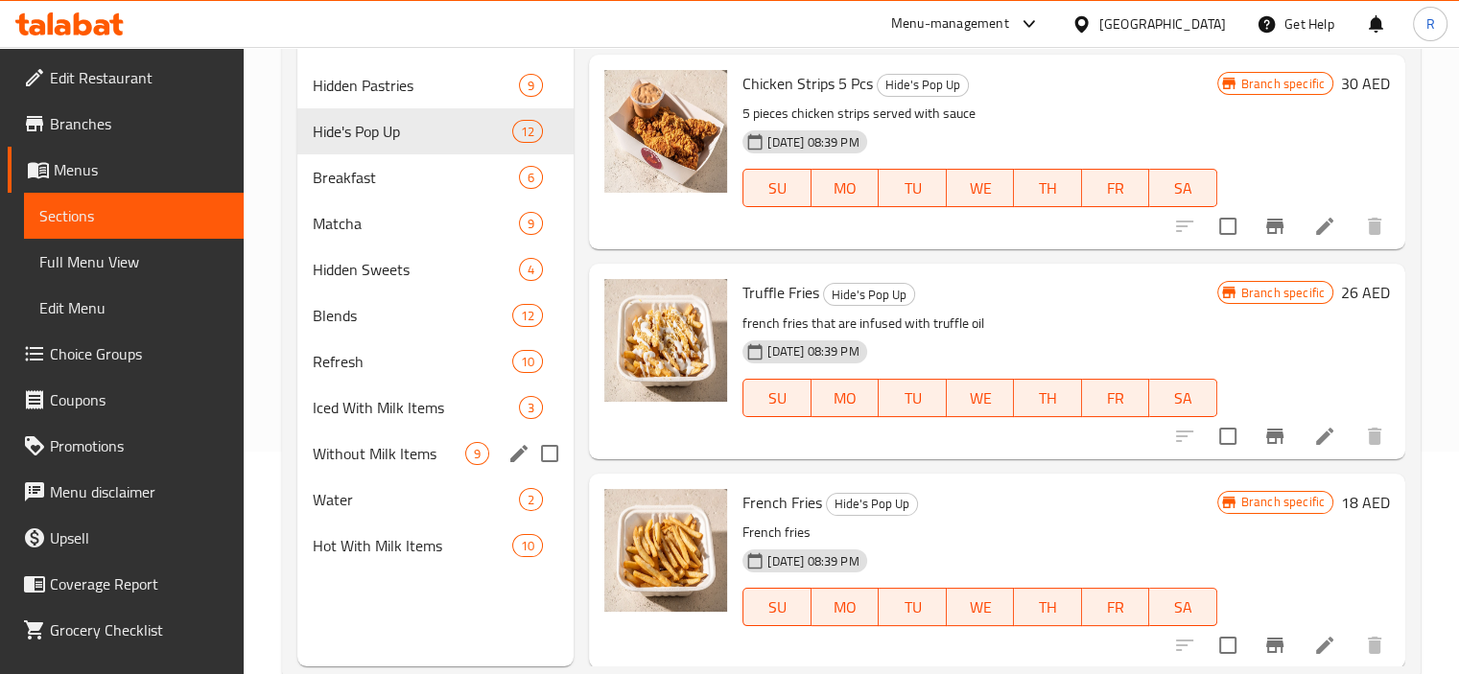
scroll to position [269, 0]
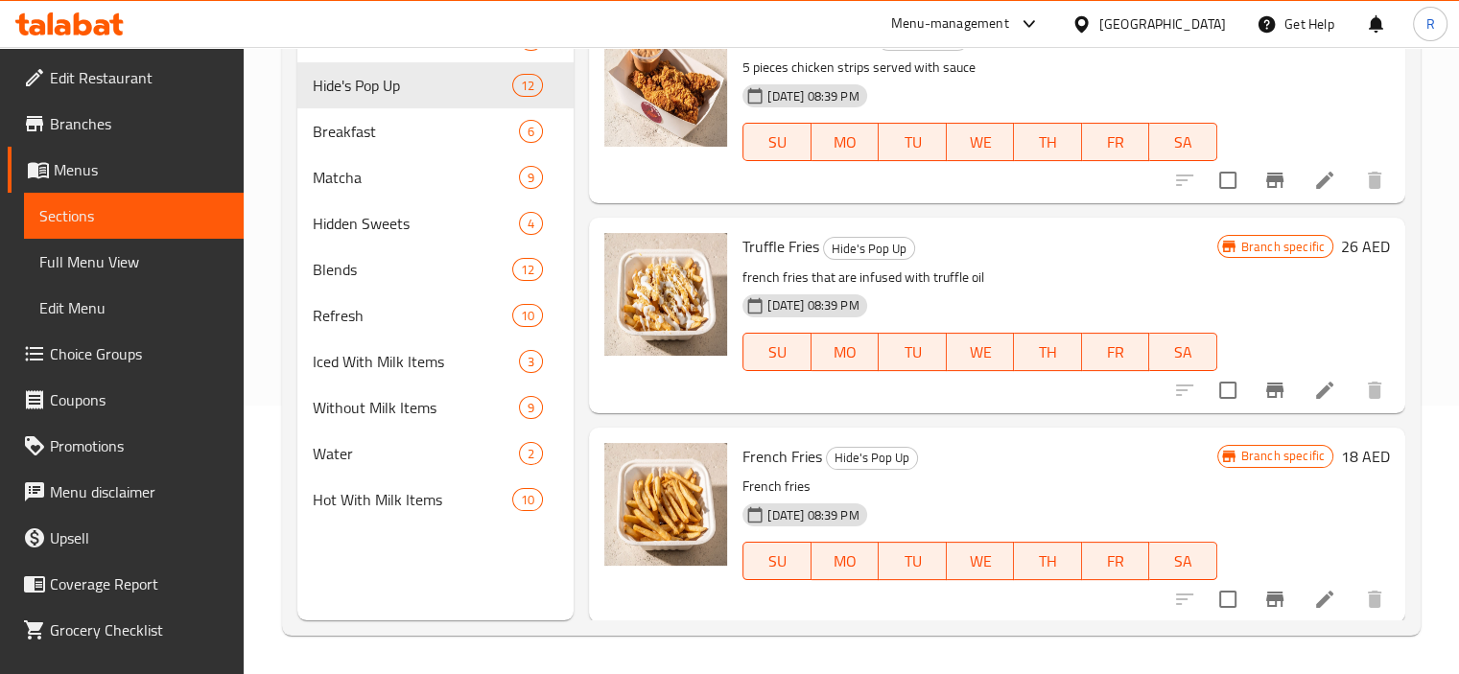
click at [83, 126] on span "Branches" at bounding box center [139, 123] width 178 height 23
